Goal: Information Seeking & Learning: Learn about a topic

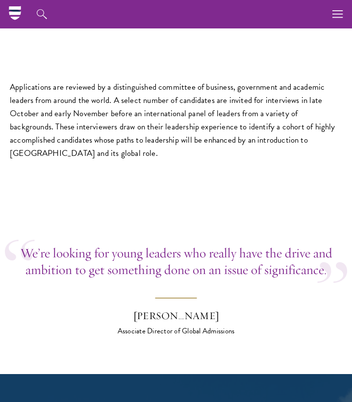
scroll to position [2881, 0]
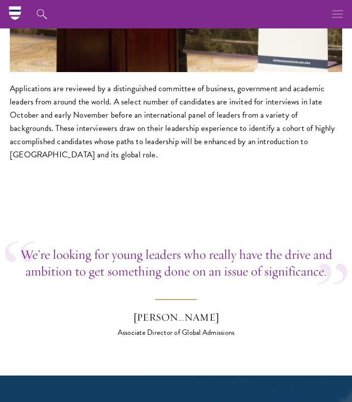
click at [326, 12] on button "button" at bounding box center [337, 14] width 28 height 28
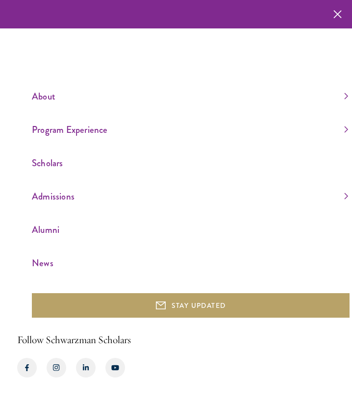
click at [52, 96] on link "About" at bounding box center [190, 96] width 316 height 16
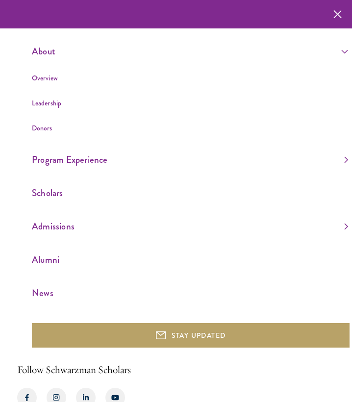
click at [48, 82] on link "Overview" at bounding box center [45, 78] width 26 height 10
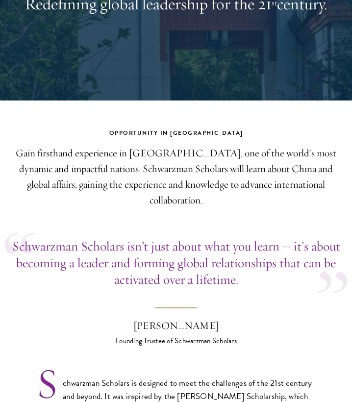
scroll to position [137, 0]
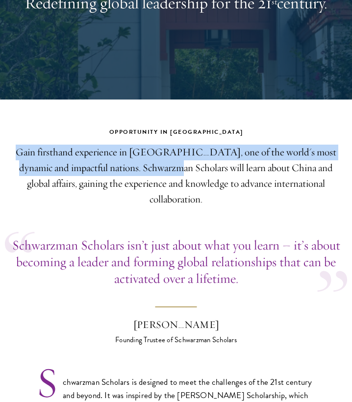
drag, startPoint x: 13, startPoint y: 153, endPoint x: 137, endPoint y: 169, distance: 125.0
click at [137, 169] on p "Gain firsthand experience in China, one of the world's most dynamic and impactf…" at bounding box center [176, 175] width 332 height 63
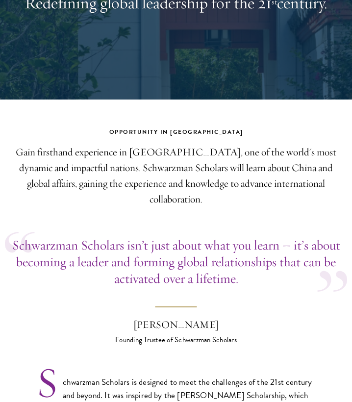
click at [188, 175] on p "Gain firsthand experience in China, one of the world's most dynamic and impactf…" at bounding box center [176, 175] width 332 height 63
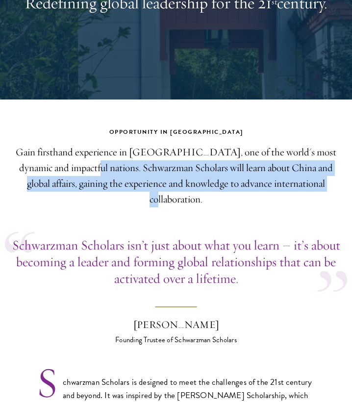
drag, startPoint x: 47, startPoint y: 168, endPoint x: 304, endPoint y: 186, distance: 257.2
click at [305, 186] on p "Gain firsthand experience in China, one of the world's most dynamic and impactf…" at bounding box center [176, 175] width 332 height 63
copy p "Schwarzman Scholars will learn about China and global affairs, gaining the expe…"
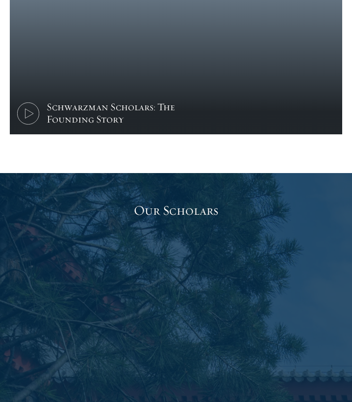
scroll to position [963, 0]
